Goal: Obtain resource: Obtain resource

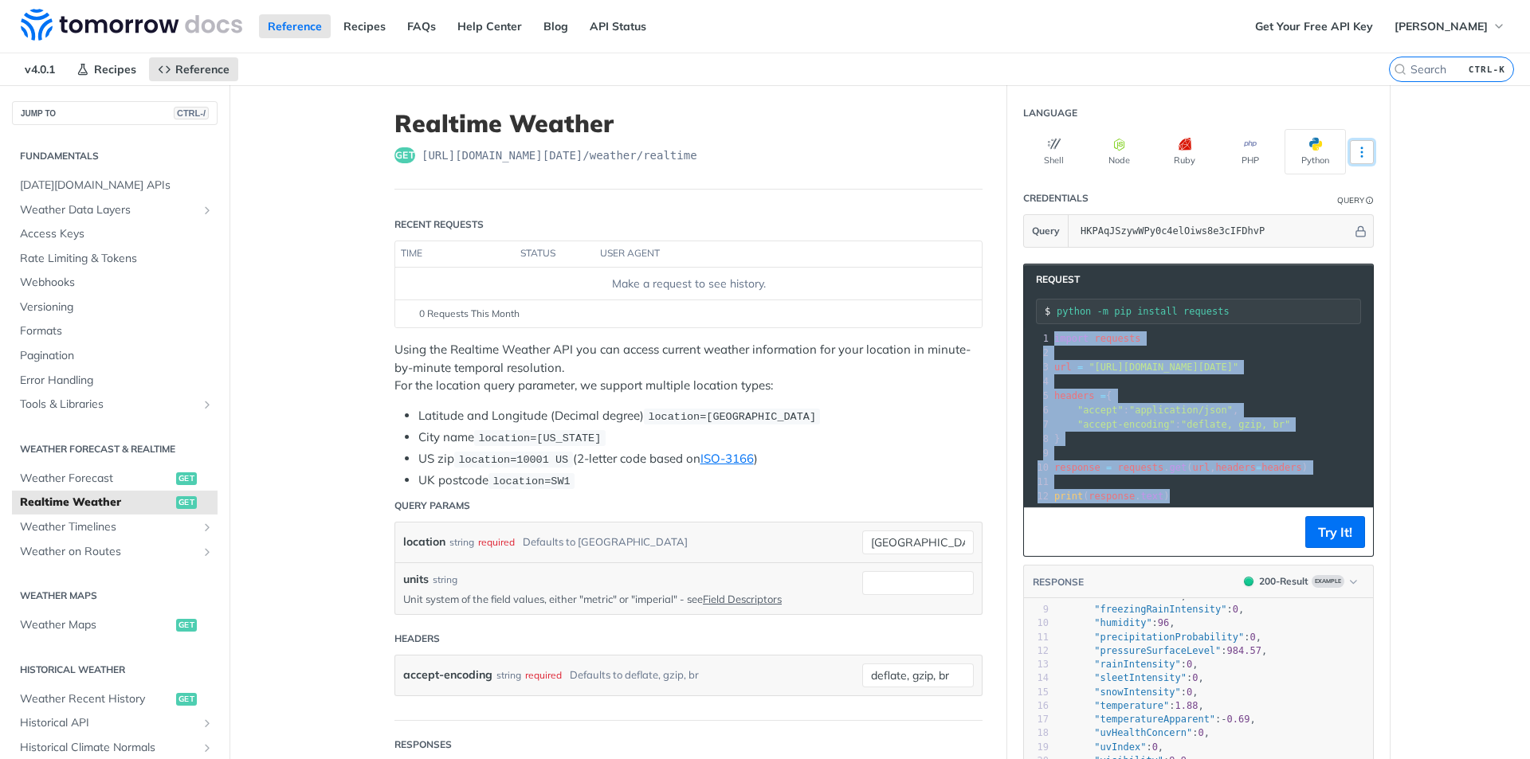
click at [1365, 149] on button "More Languages" at bounding box center [1362, 152] width 24 height 24
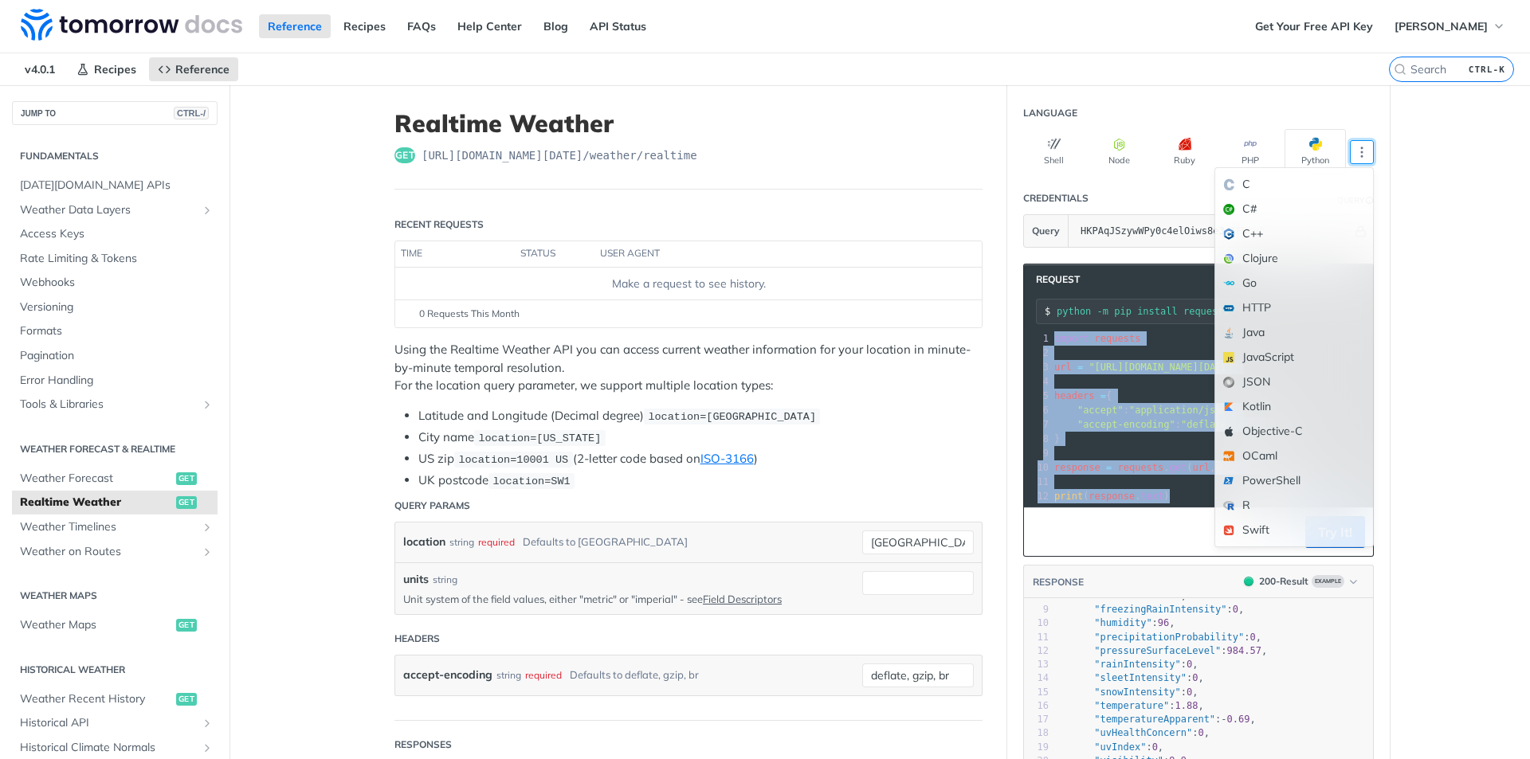
click at [613, 324] on footer "0 Requests This Month" at bounding box center [688, 314] width 586 height 28
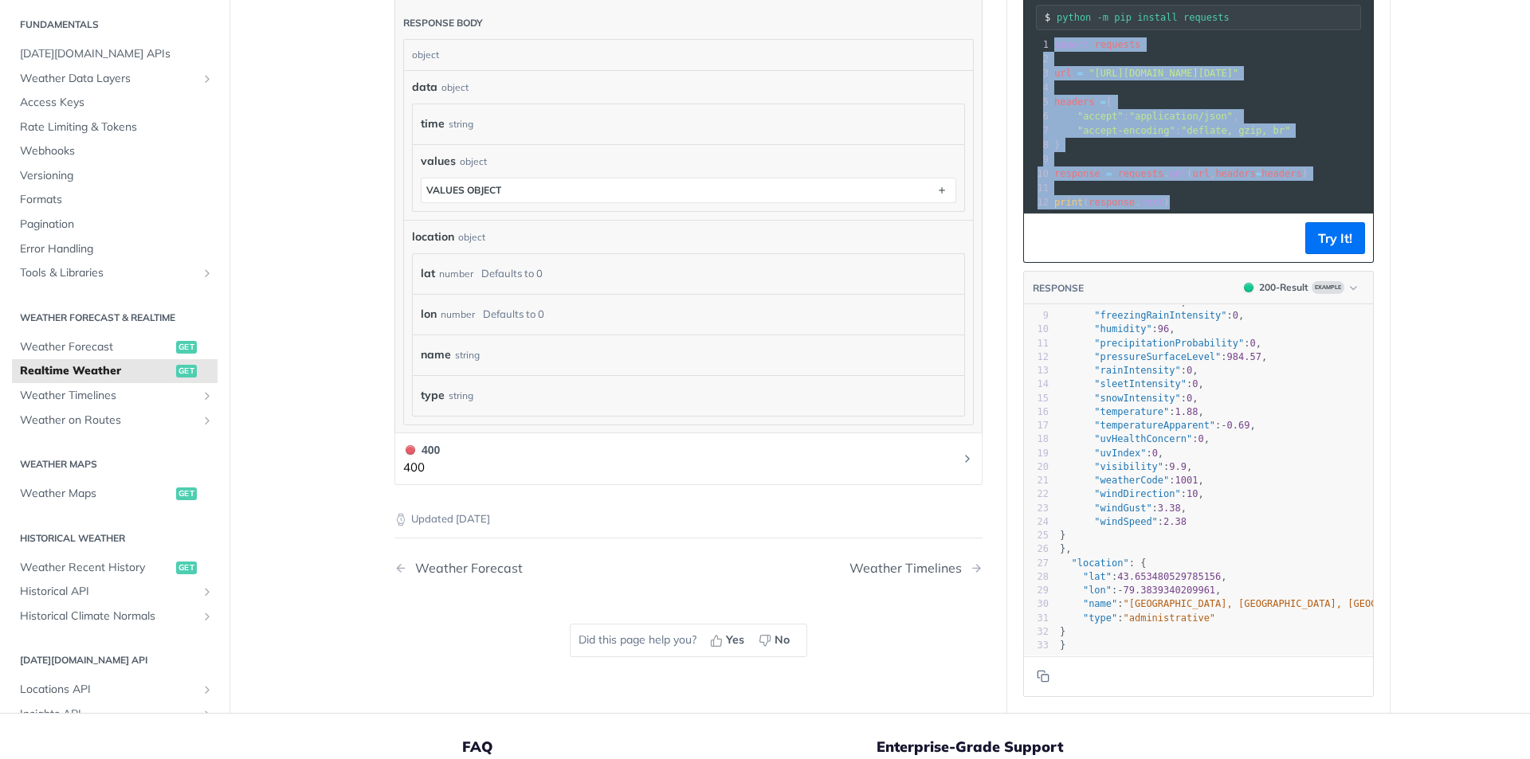
scroll to position [576, 0]
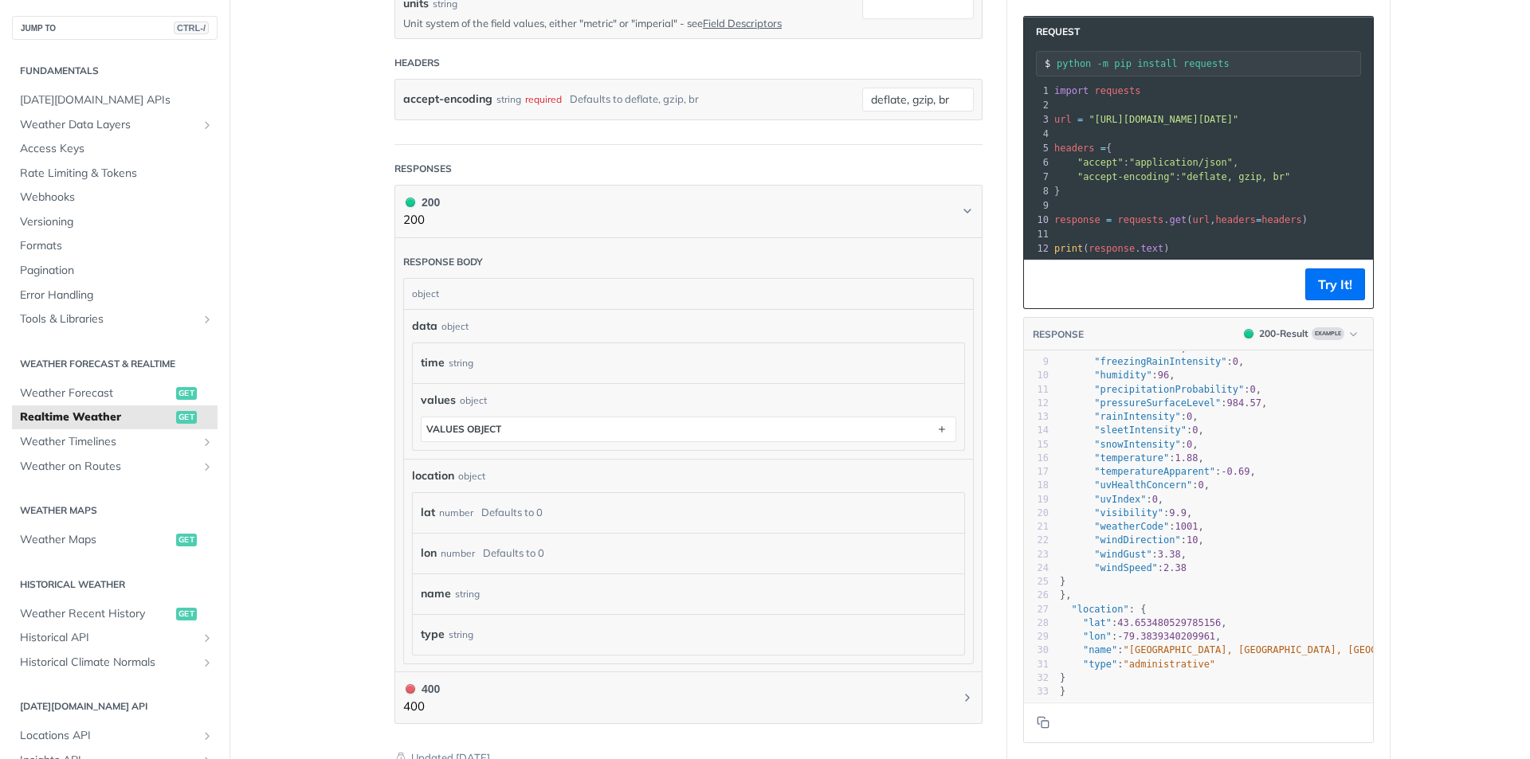
click at [1133, 521] on span ""weatherCode"" at bounding box center [1131, 526] width 75 height 11
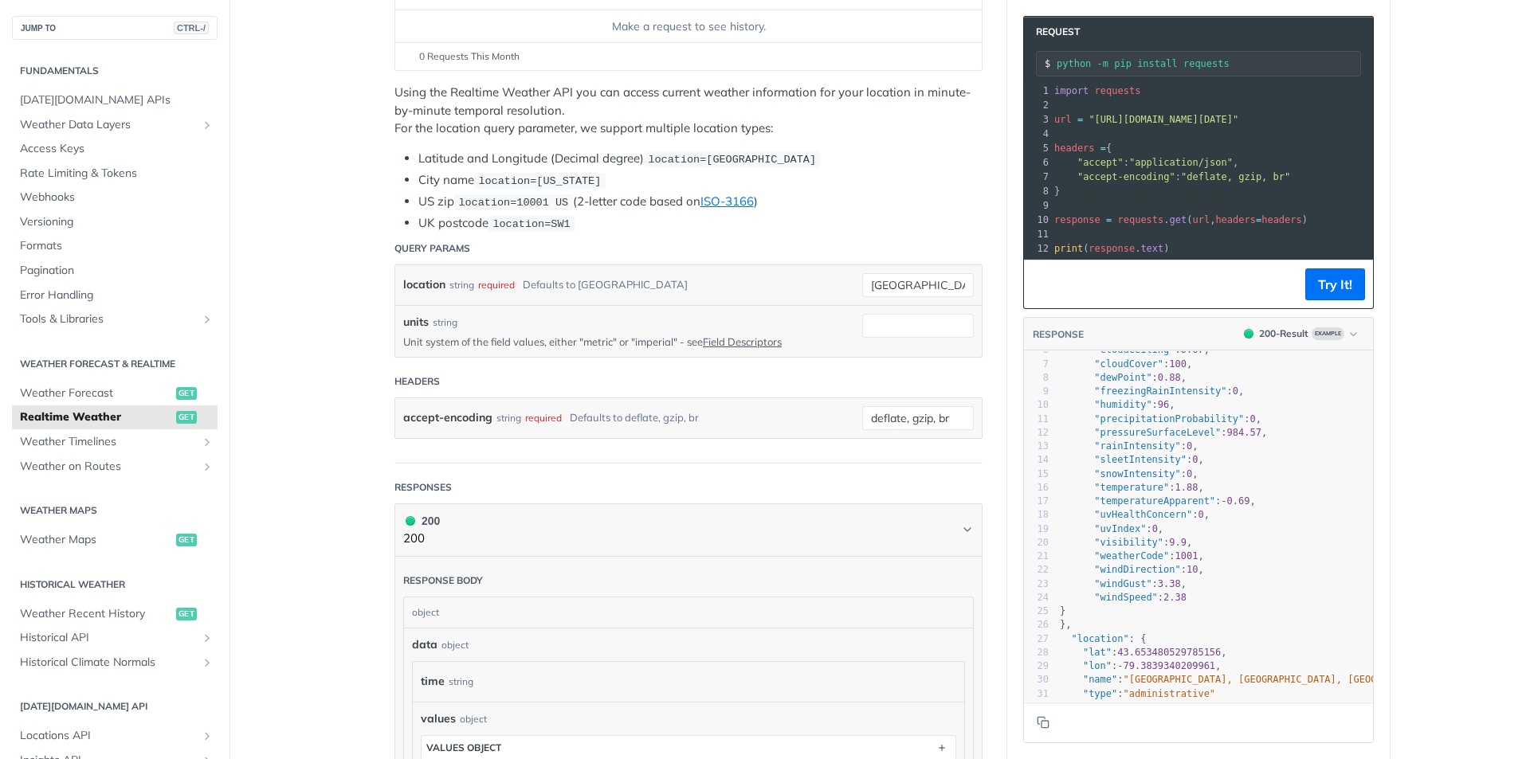
scroll to position [0, 0]
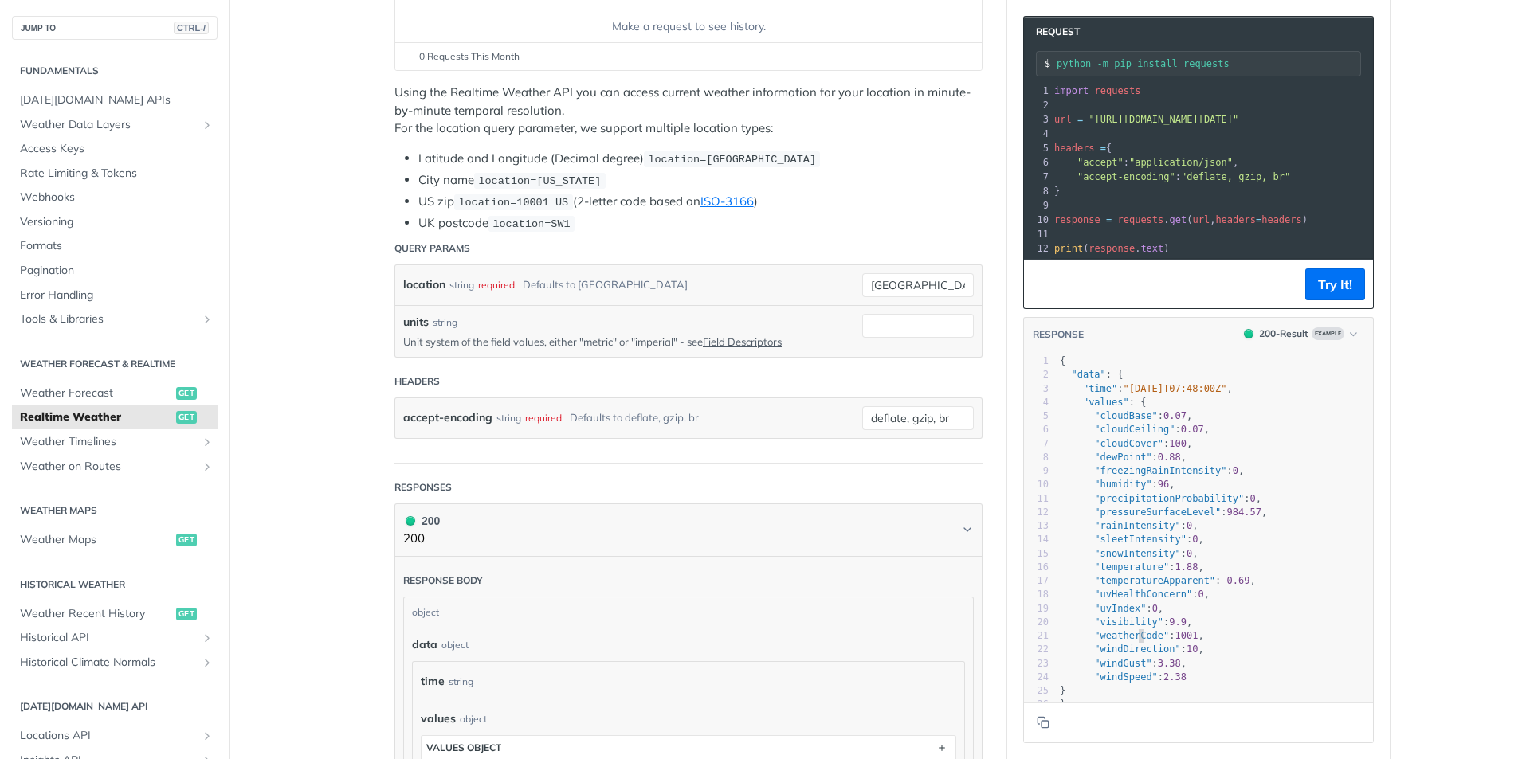
click at [1289, 437] on pre ""cloudCeiling" : 0.07 ," at bounding box center [1243, 430] width 374 height 14
type textarea "{ "data": { "time": "[DATE]T07:48:00Z", "values": { "cloudBase": 0.07, "cloudCe…"
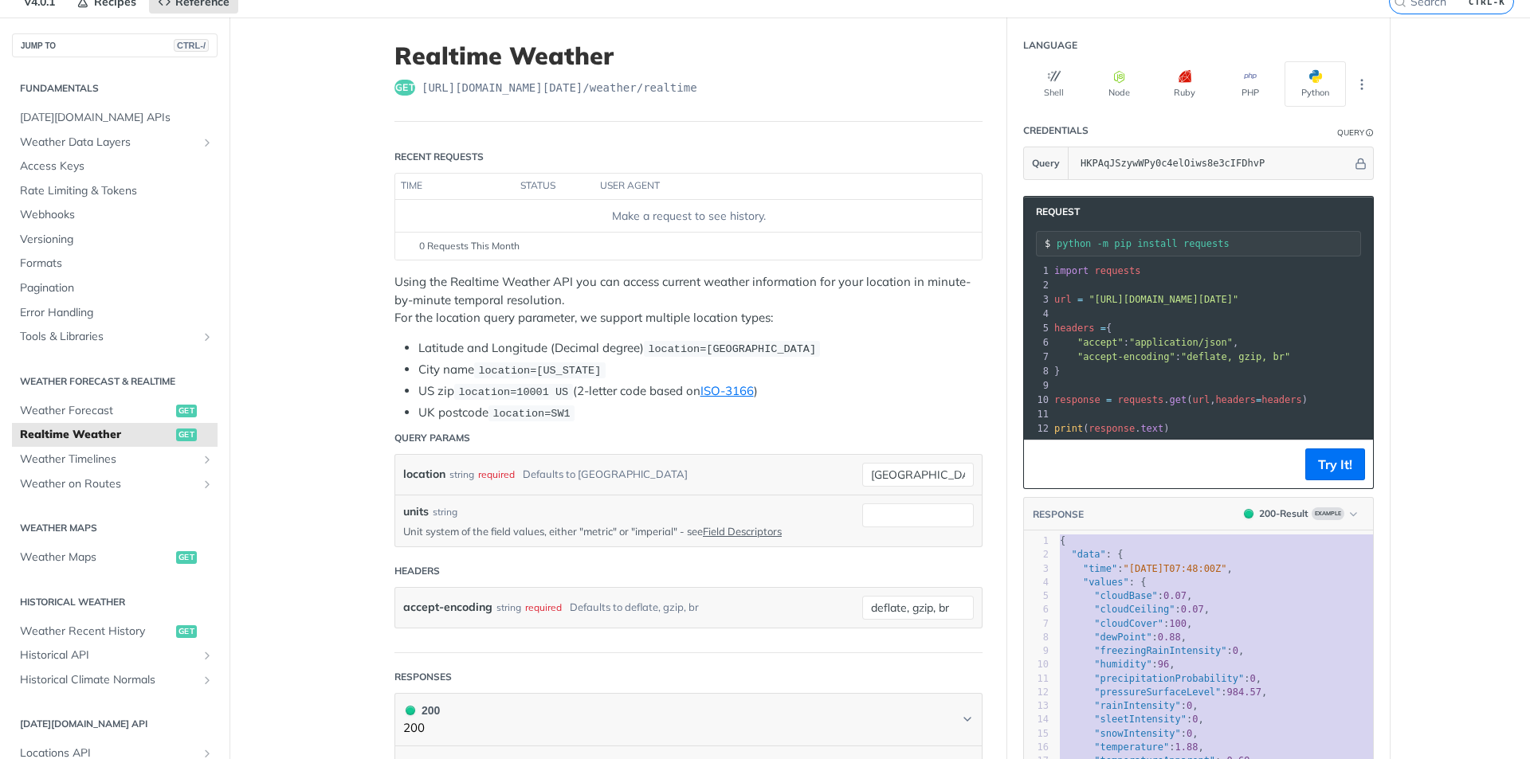
scroll to position [159, 0]
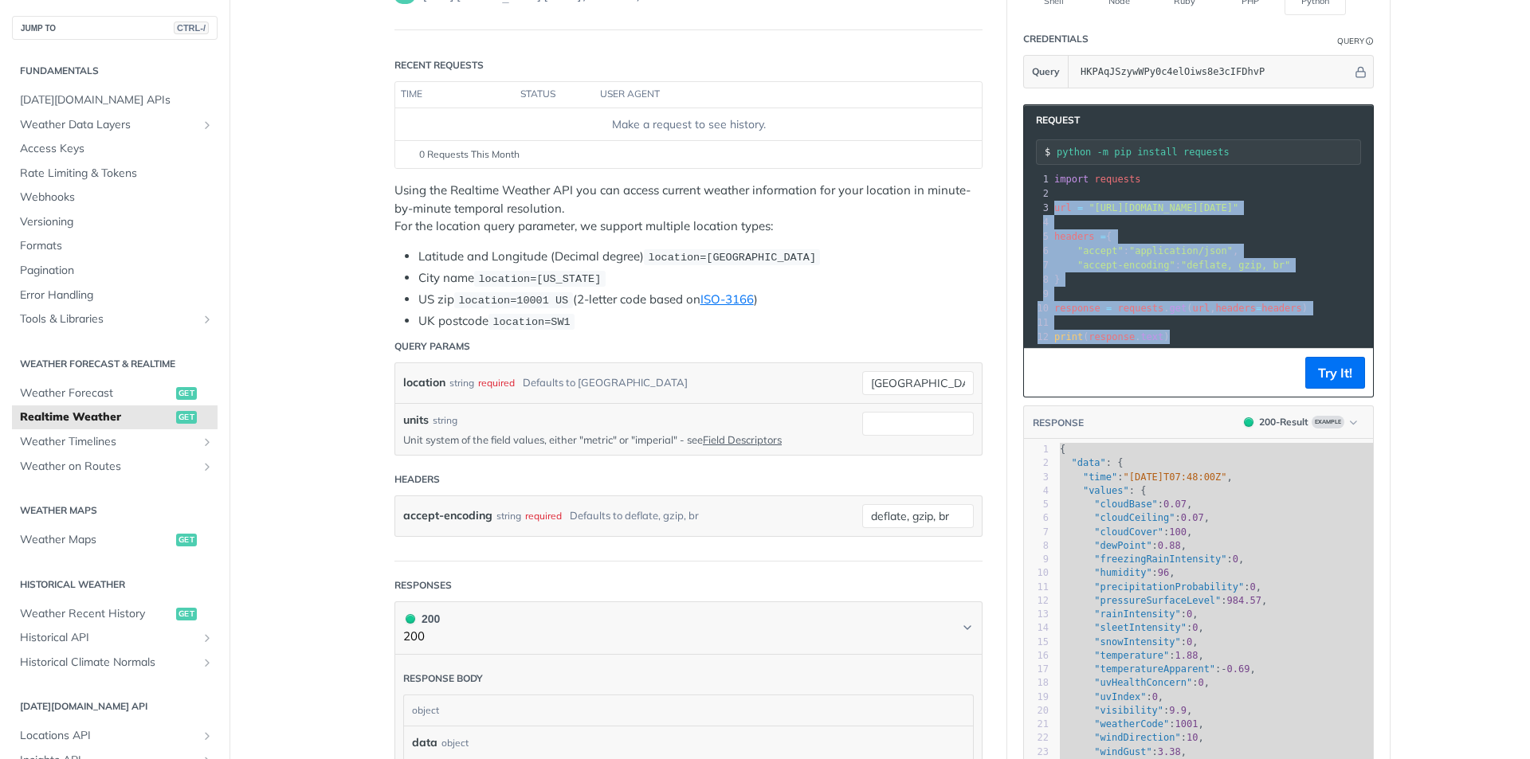
drag, startPoint x: 1188, startPoint y: 338, endPoint x: 1036, endPoint y: 206, distance: 201.6
click at [1051, 206] on div "1 import requests 2 ​ 3 url = "[URL][DOMAIN_NAME][DATE]" 4 ​ 5 headers = { 6 "a…" at bounding box center [1338, 258] width 574 height 172
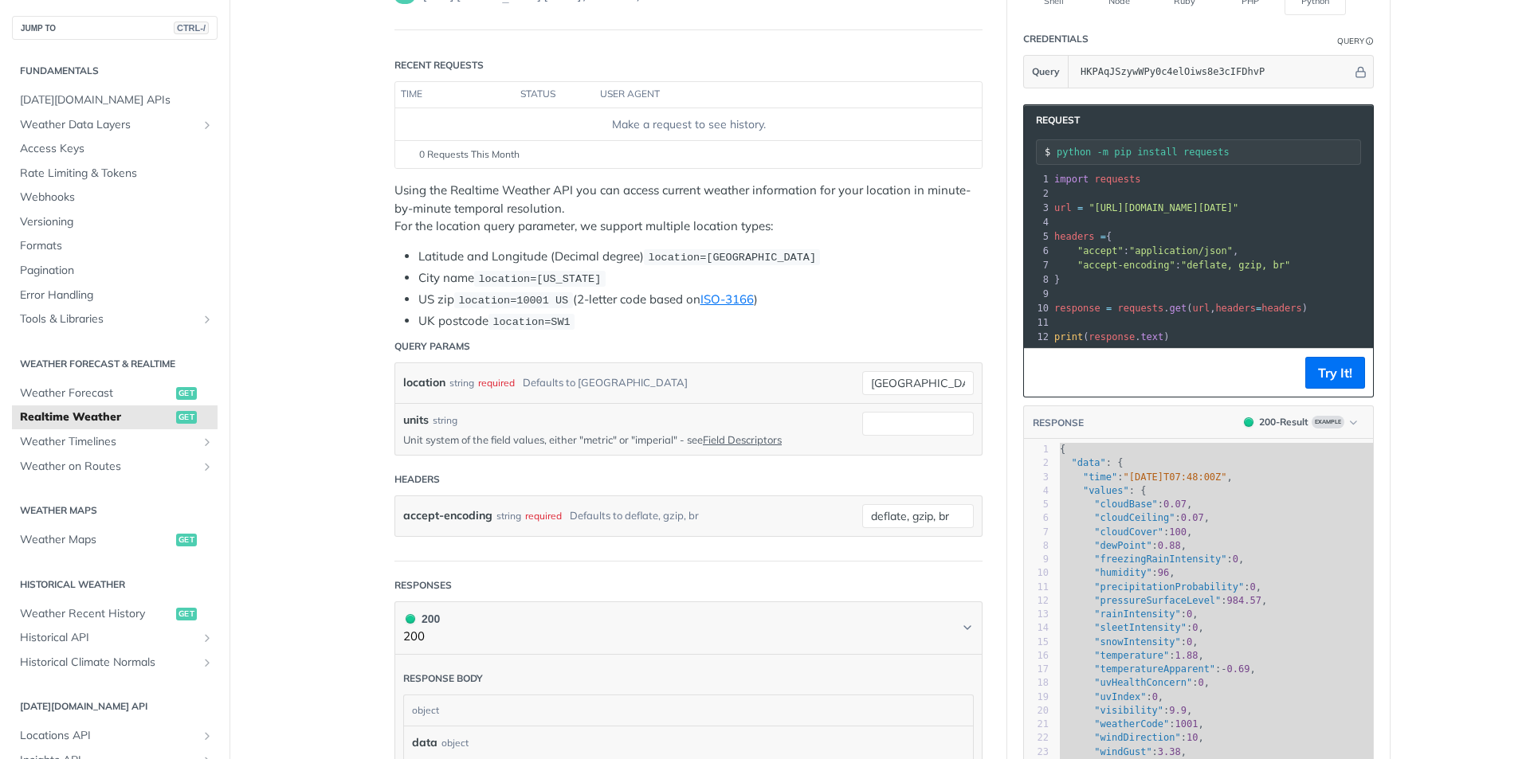
click at [1056, 209] on span "url" at bounding box center [1063, 207] width 18 height 11
copy div "url = "[URL][DOMAIN_NAME][DATE]" 4"
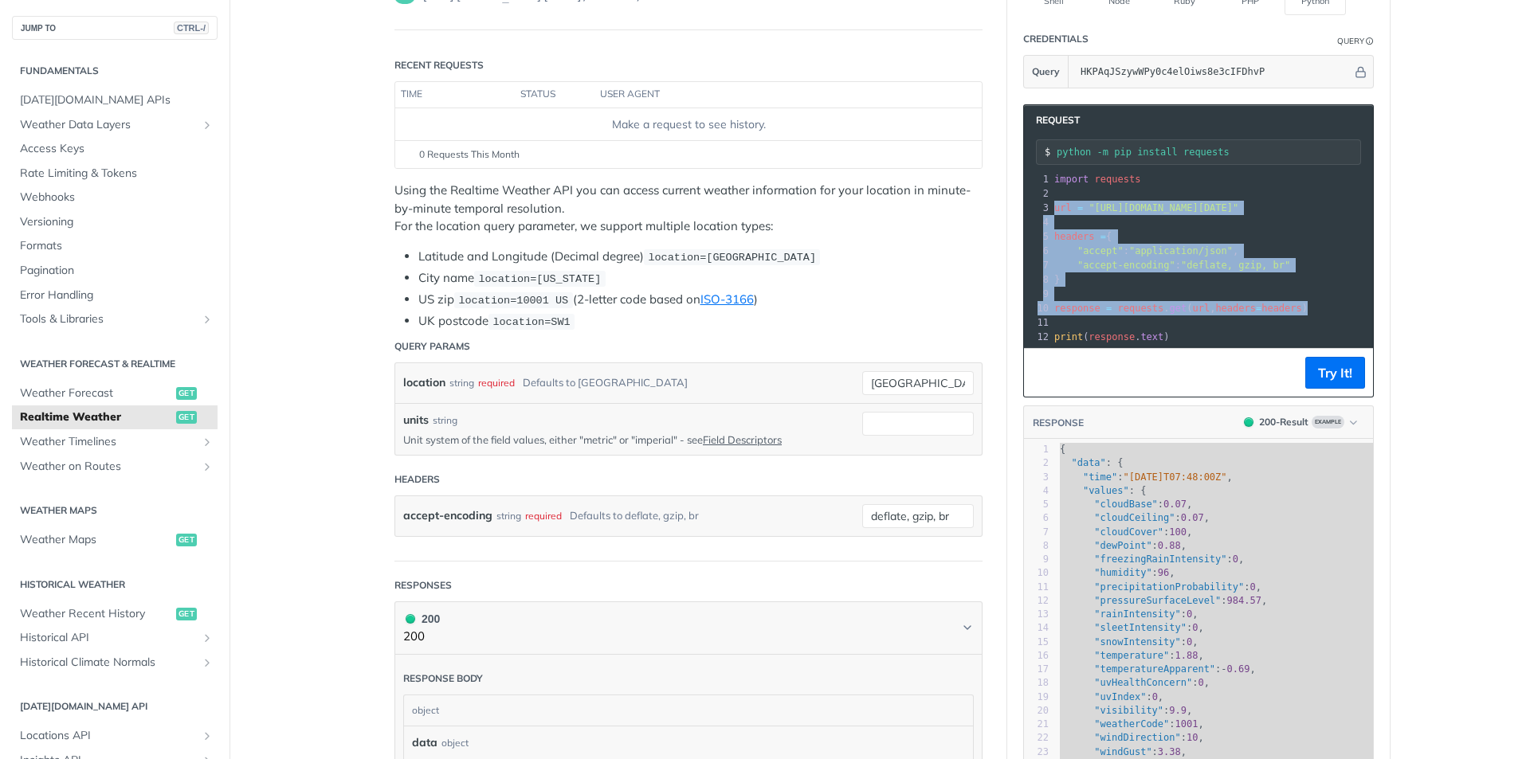
drag, startPoint x: 1284, startPoint y: 311, endPoint x: 1024, endPoint y: 206, distance: 279.9
click at [1051, 206] on div "1 import requests 2 ​ 3 url = "[URL][DOMAIN_NAME][DATE]" 4 ​ 5 headers = { 6 "a…" at bounding box center [1338, 258] width 574 height 172
copy div "url = "[URL][DOMAIN_NAME][DATE]" 4 ​ 5 headers = { 6 "accept" : "application/js…"
